Goal: Task Accomplishment & Management: Manage account settings

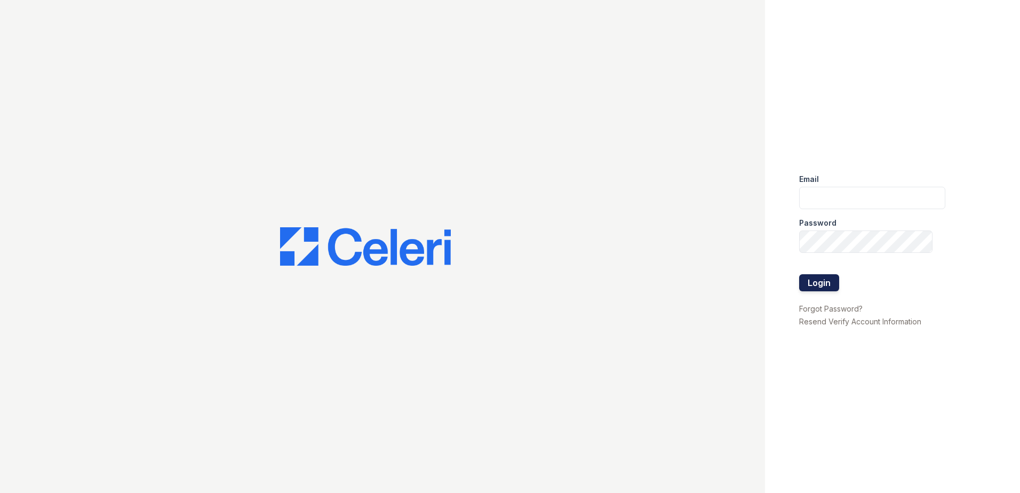
type input "renewmarinashores@trinity-pm.com"
click at [824, 282] on button "Login" at bounding box center [819, 282] width 40 height 17
